Goal: Transaction & Acquisition: Purchase product/service

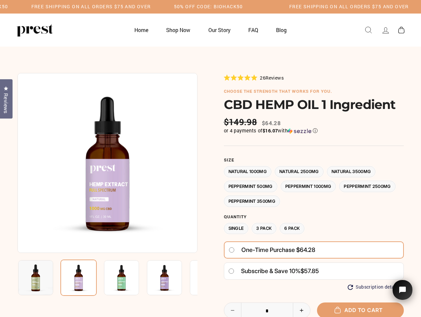
click at [210, 159] on div at bounding box center [211, 240] width 386 height 335
click at [151, 7] on h5 "Free Shipping on all orders $75 and over" at bounding box center [91, 7] width 120 height 6
click at [107, 163] on img at bounding box center [108, 163] width 180 height 180
click at [107, 278] on img at bounding box center [121, 277] width 35 height 35
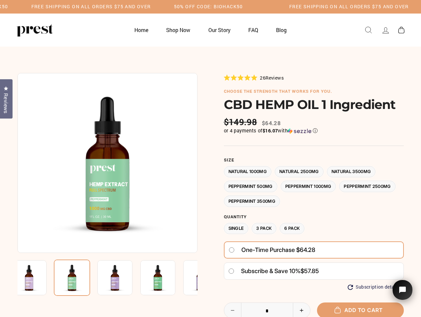
click at [36, 278] on img at bounding box center [29, 277] width 35 height 35
click at [79, 278] on img at bounding box center [72, 278] width 36 height 36
click at [122, 278] on img at bounding box center [114, 277] width 35 height 35
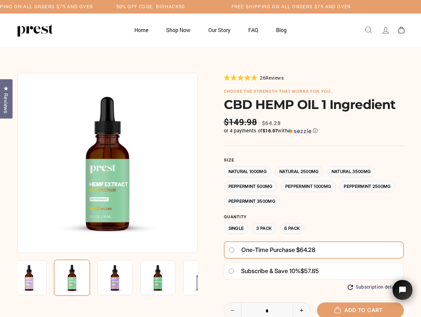
click at [122, 278] on img at bounding box center [114, 277] width 35 height 35
